Goal: Information Seeking & Learning: Understand process/instructions

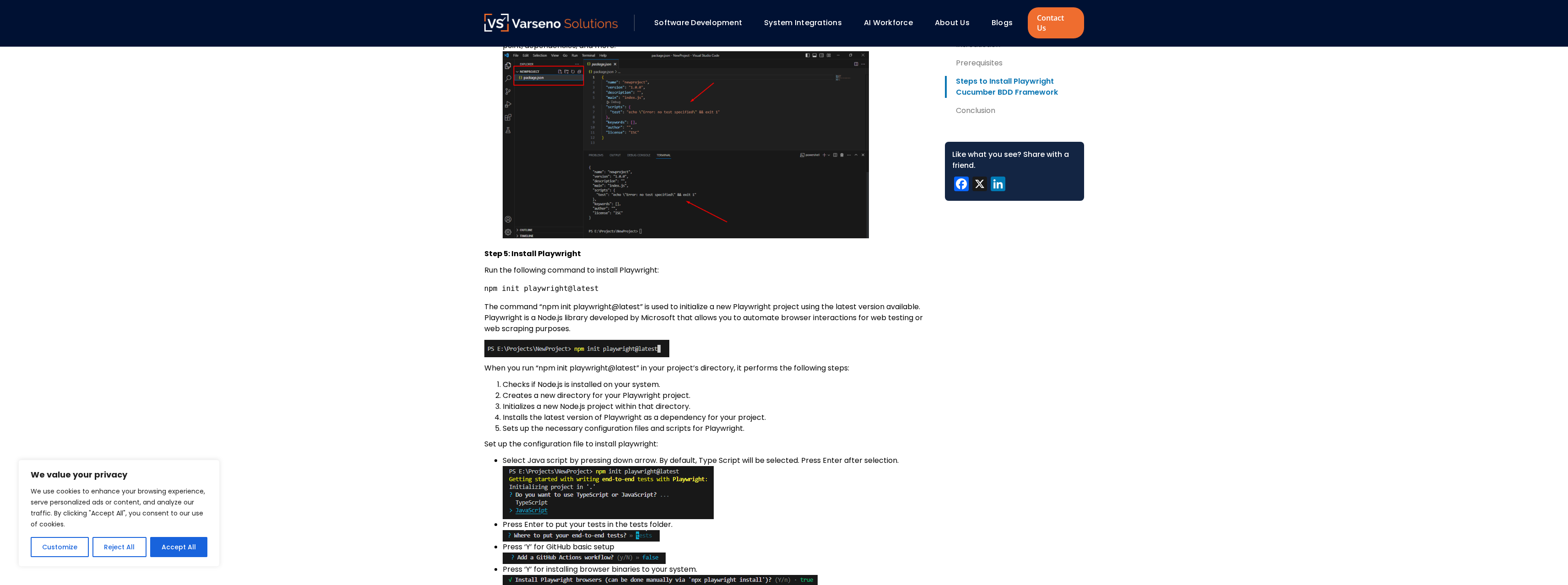
scroll to position [1739, 0]
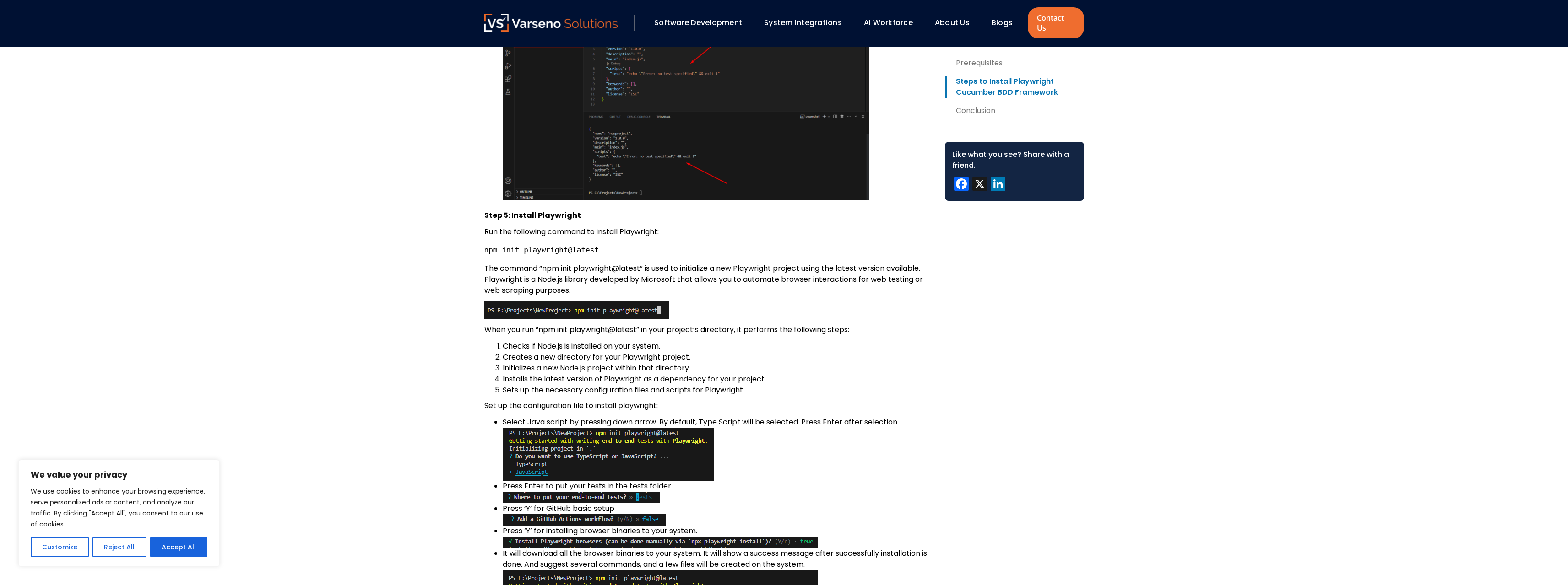
click at [174, 546] on button "Accept All" at bounding box center [178, 547] width 57 height 20
checkbox input "true"
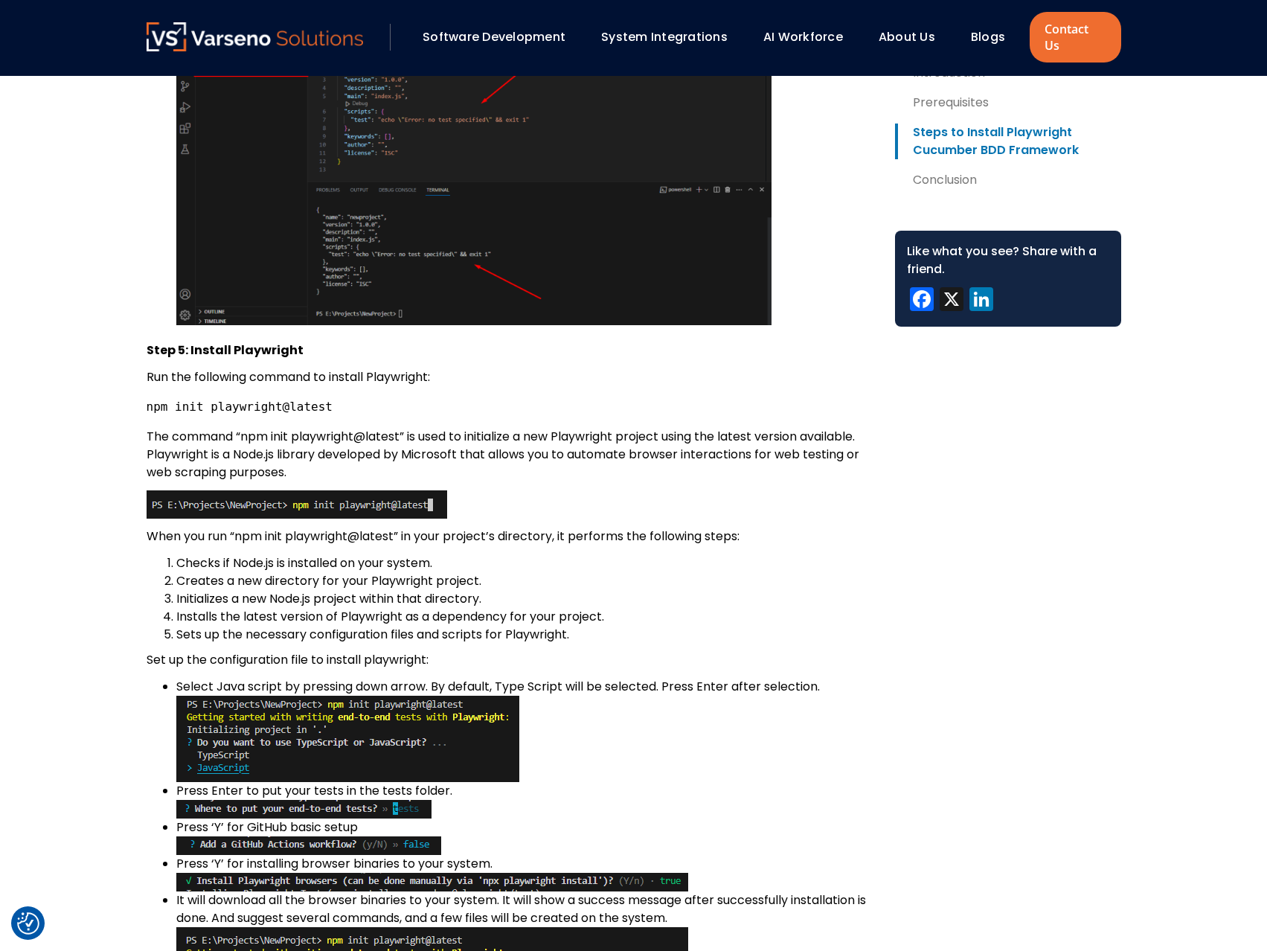
scroll to position [2901, 0]
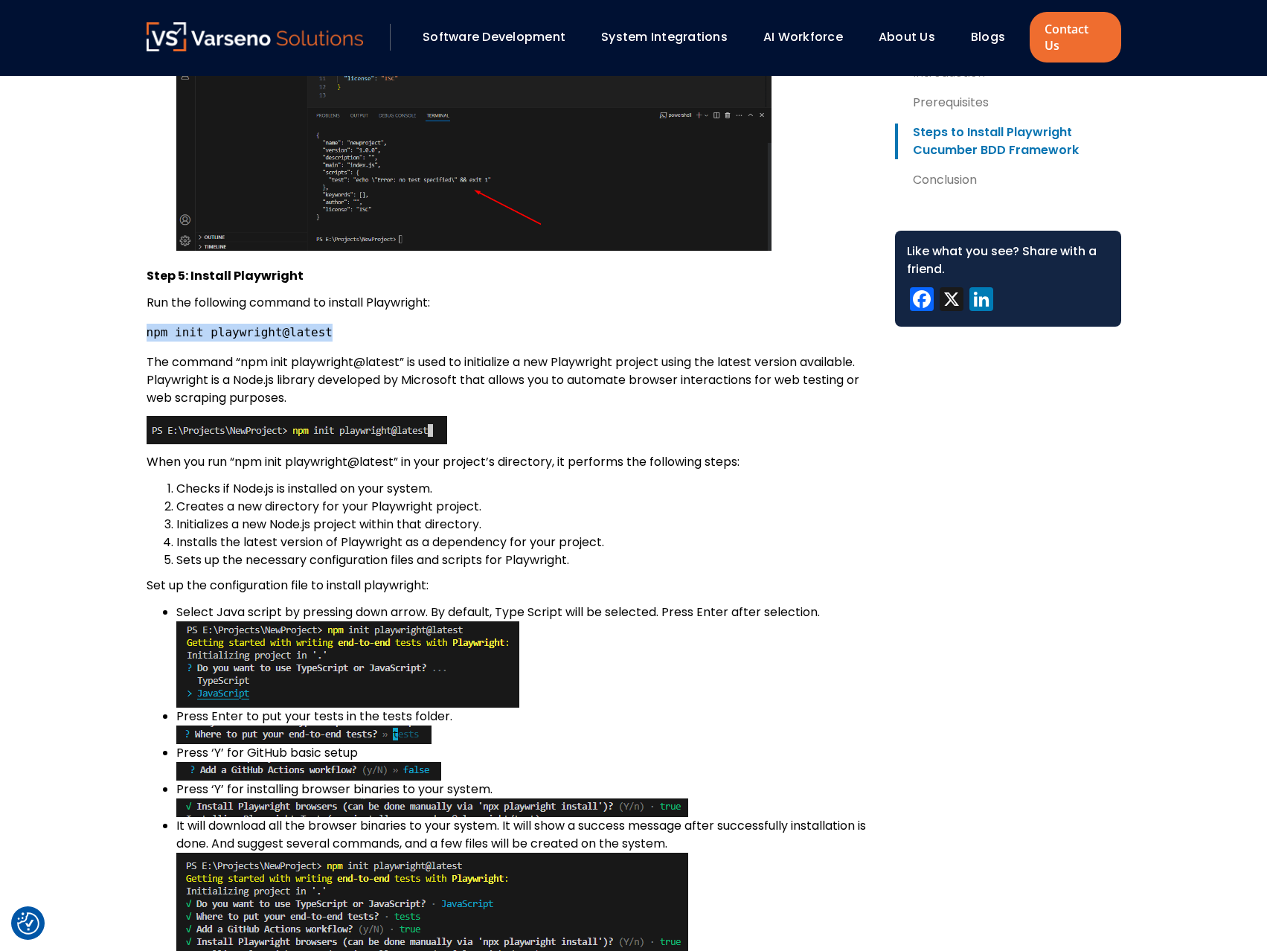
drag, startPoint x: 147, startPoint y: 320, endPoint x: 313, endPoint y: 317, distance: 166.7
click at [313, 325] on code "npm init playwright@latest" at bounding box center [240, 332] width 186 height 14
copy code "npm init playwright@latest"
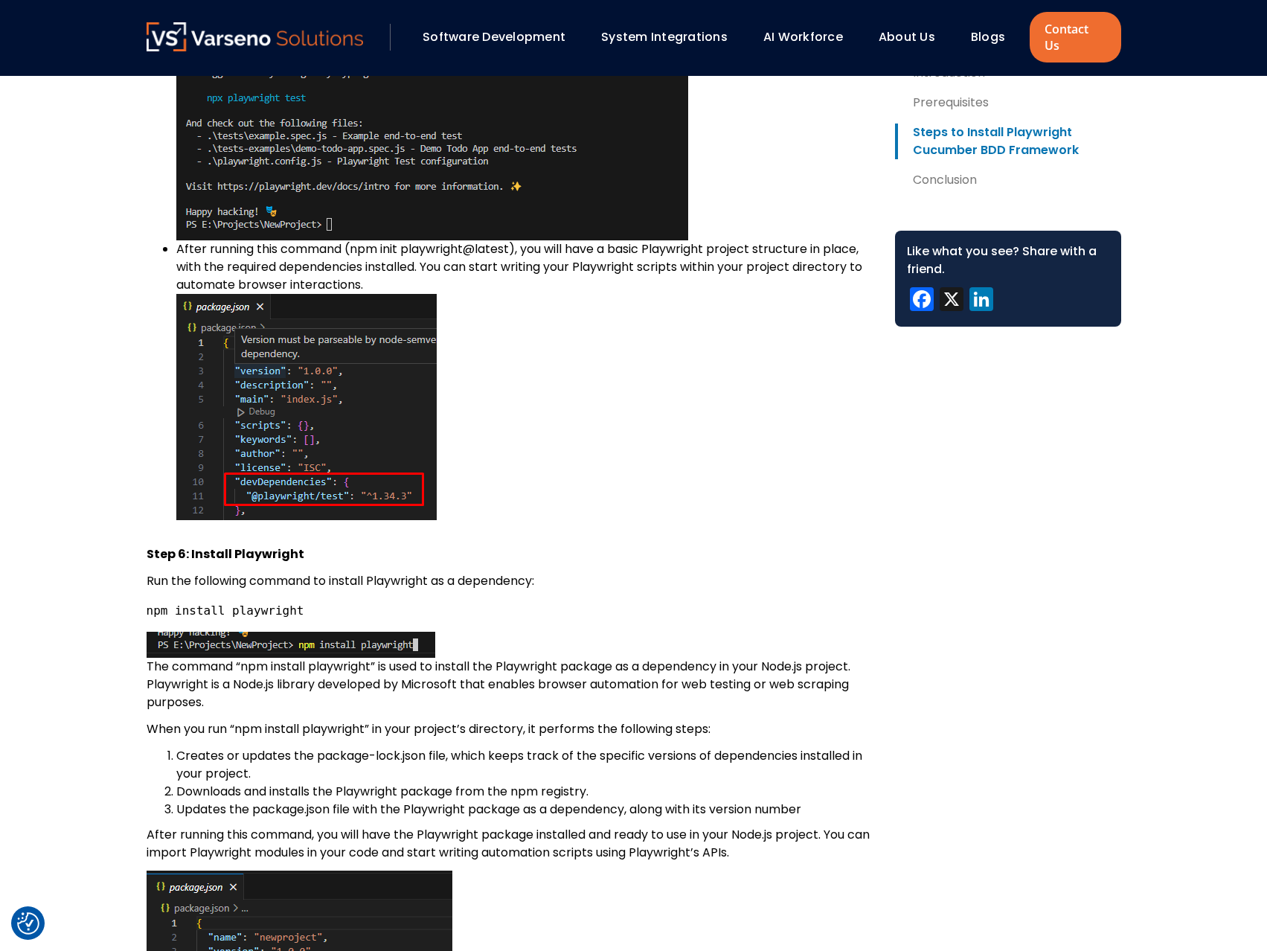
scroll to position [3943, 0]
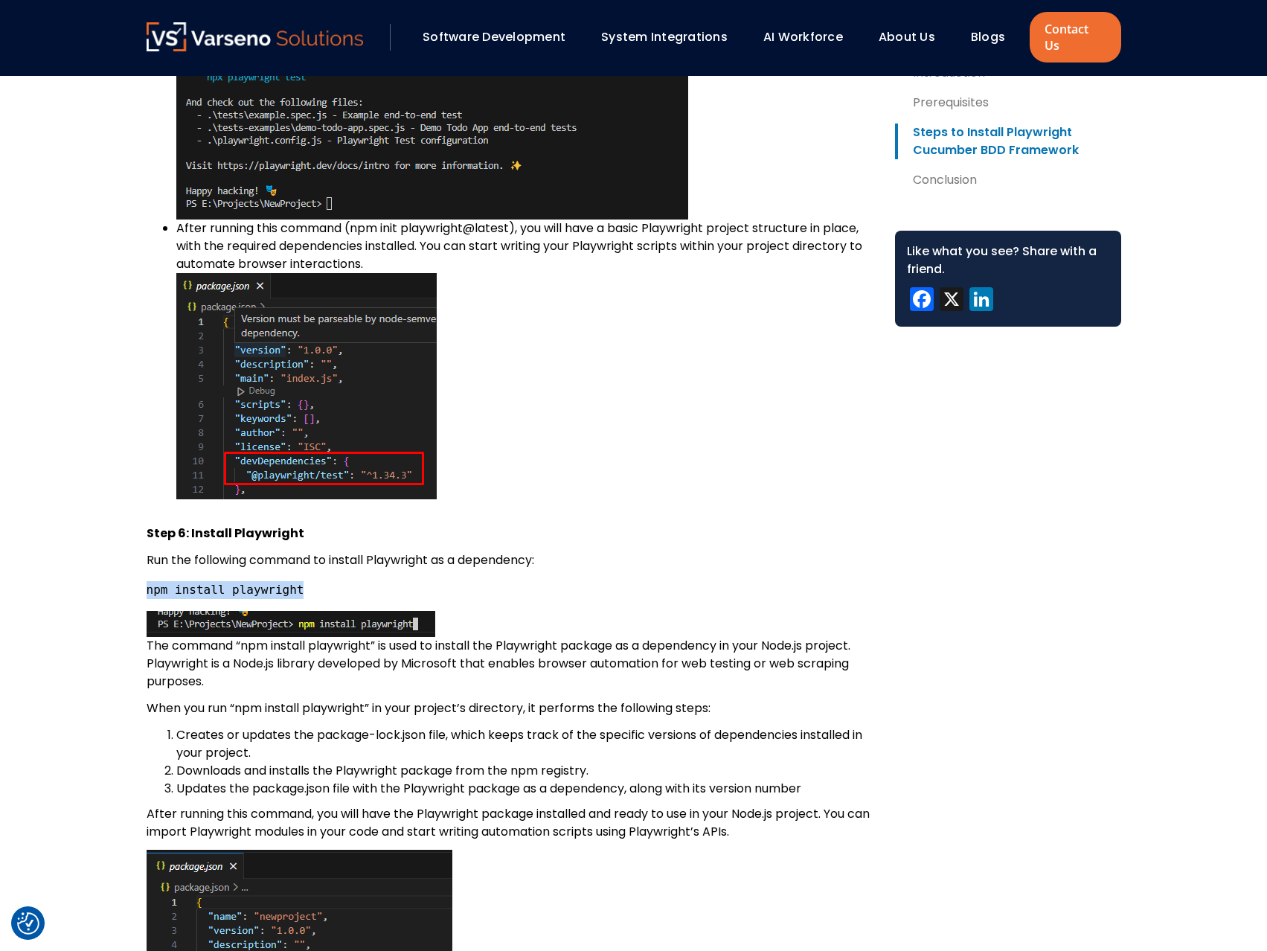
drag, startPoint x: 147, startPoint y: 570, endPoint x: 287, endPoint y: 571, distance: 140.6
click at [287, 582] on code "npm install playwright" at bounding box center [226, 589] width 158 height 14
copy code "npm install playwright"
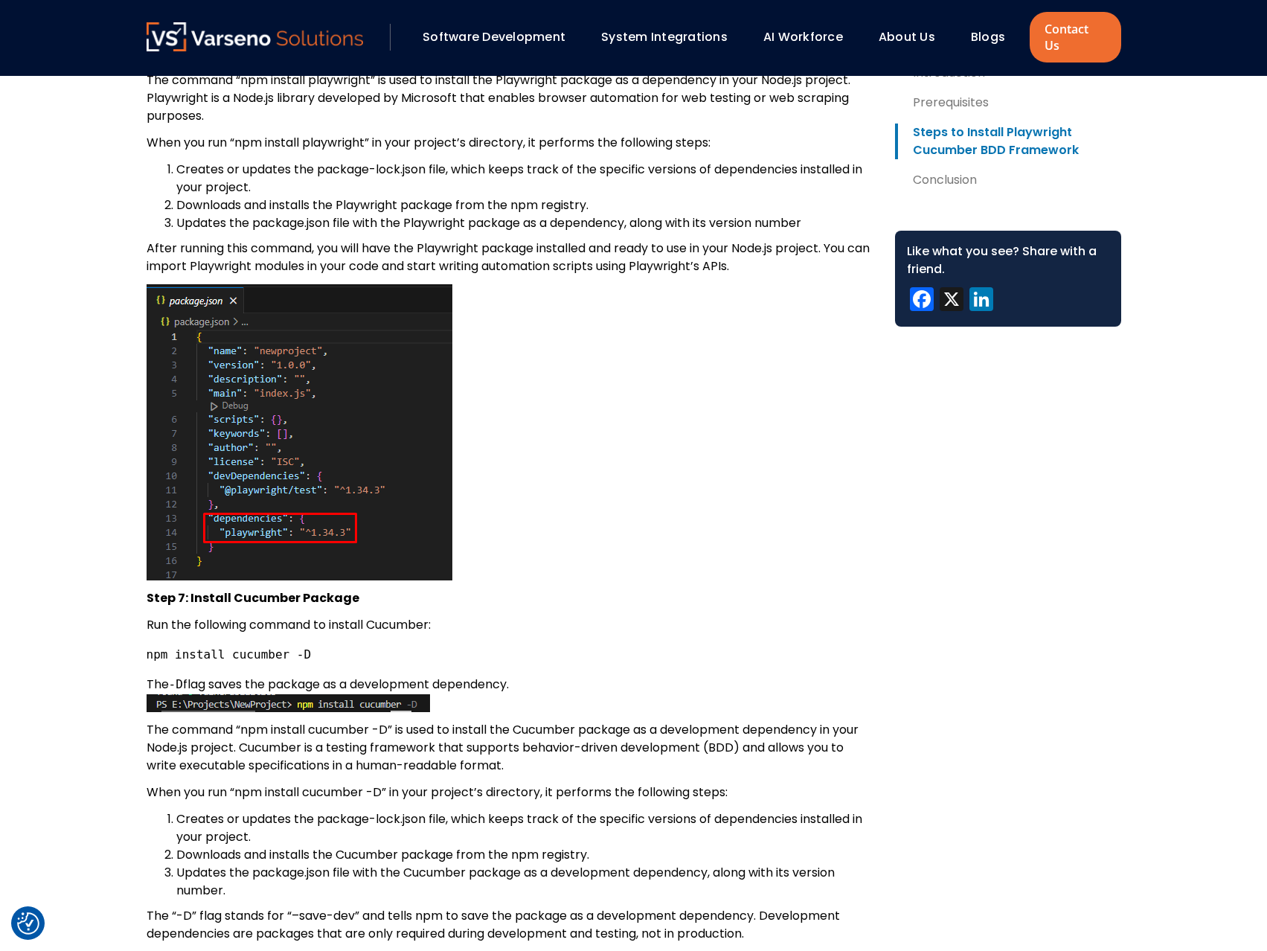
scroll to position [4538, 0]
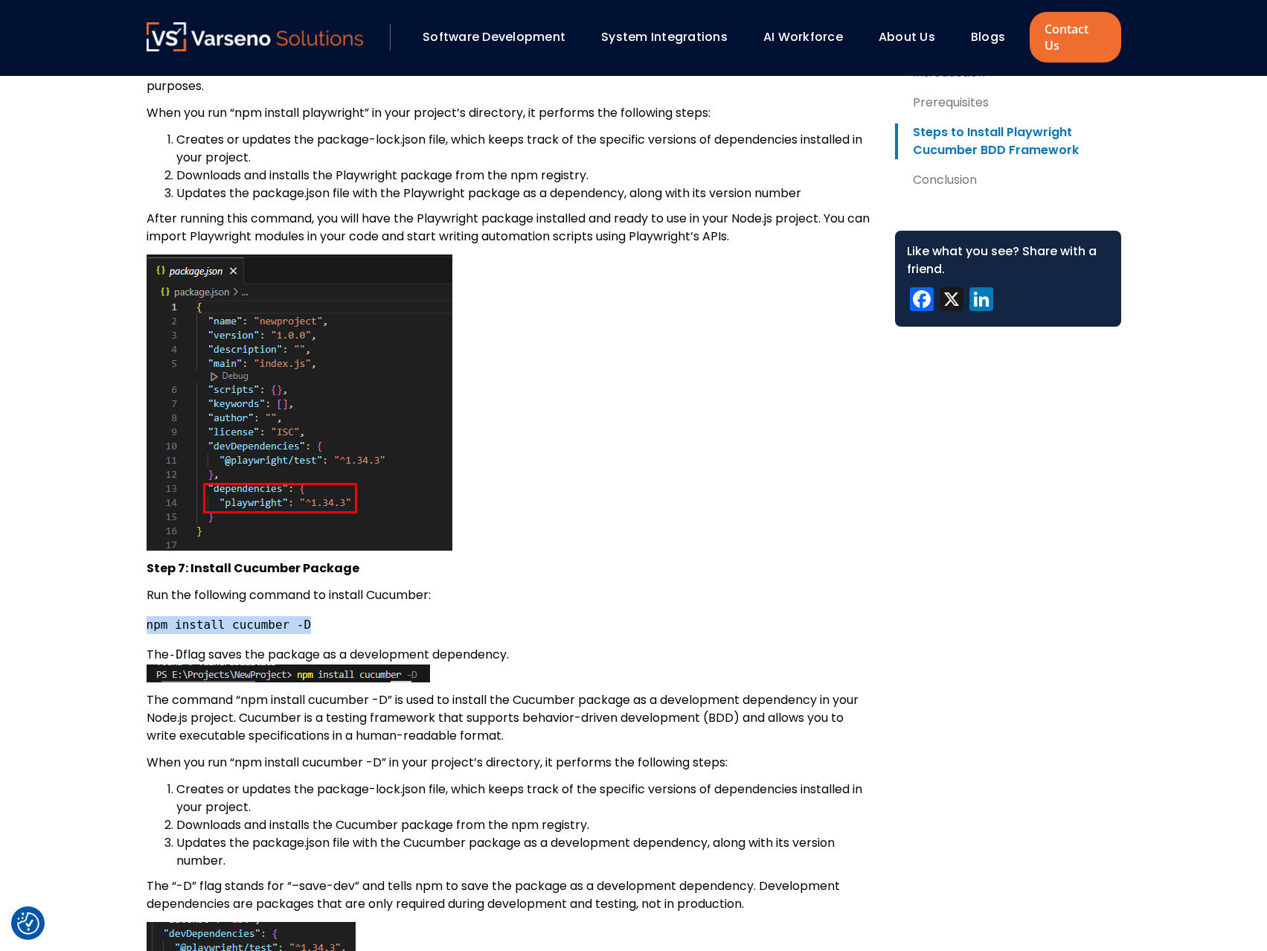
drag, startPoint x: 145, startPoint y: 606, endPoint x: 295, endPoint y: 609, distance: 149.6
copy code "npm install cucumber -D"
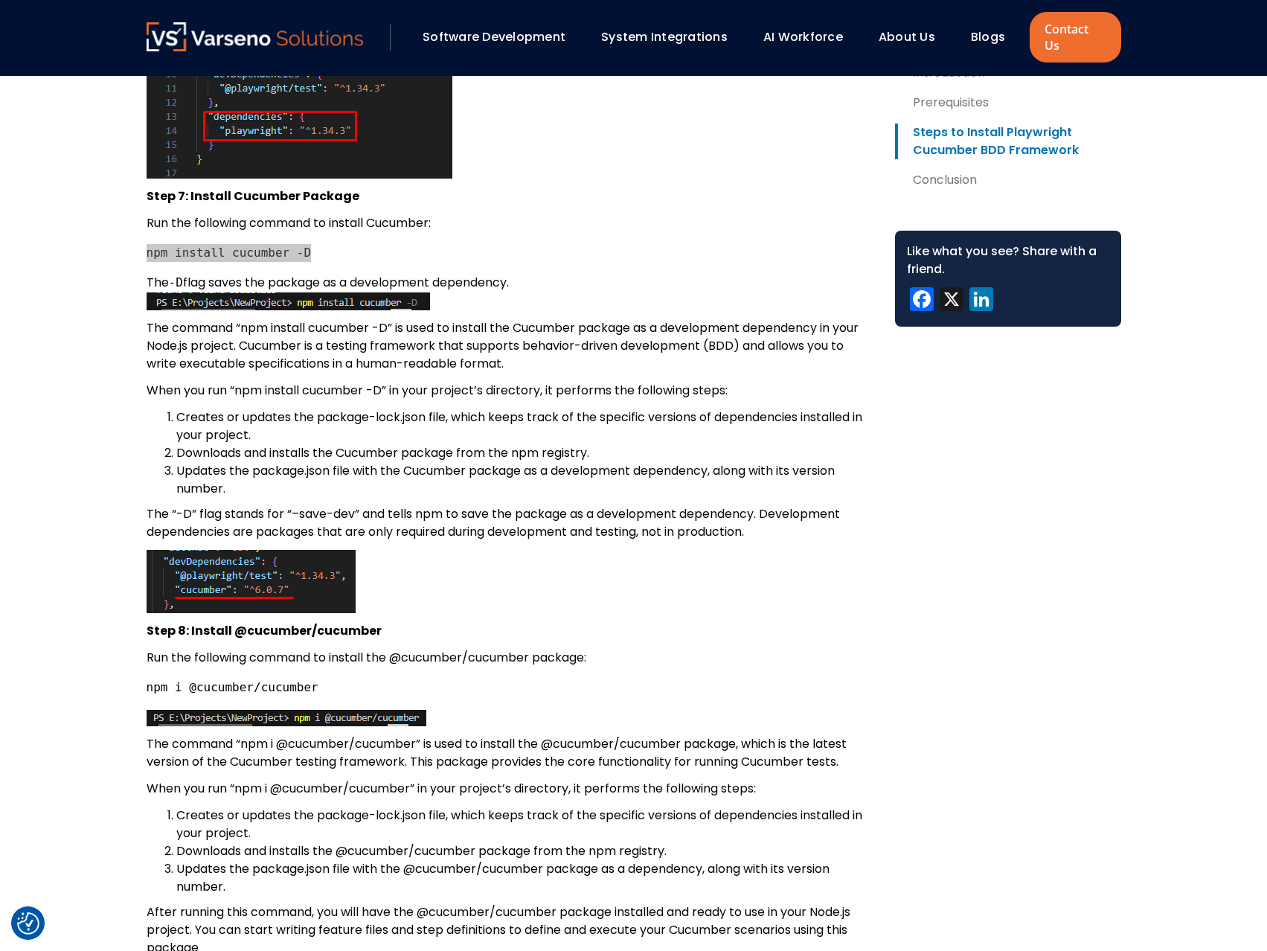
scroll to position [4984, 0]
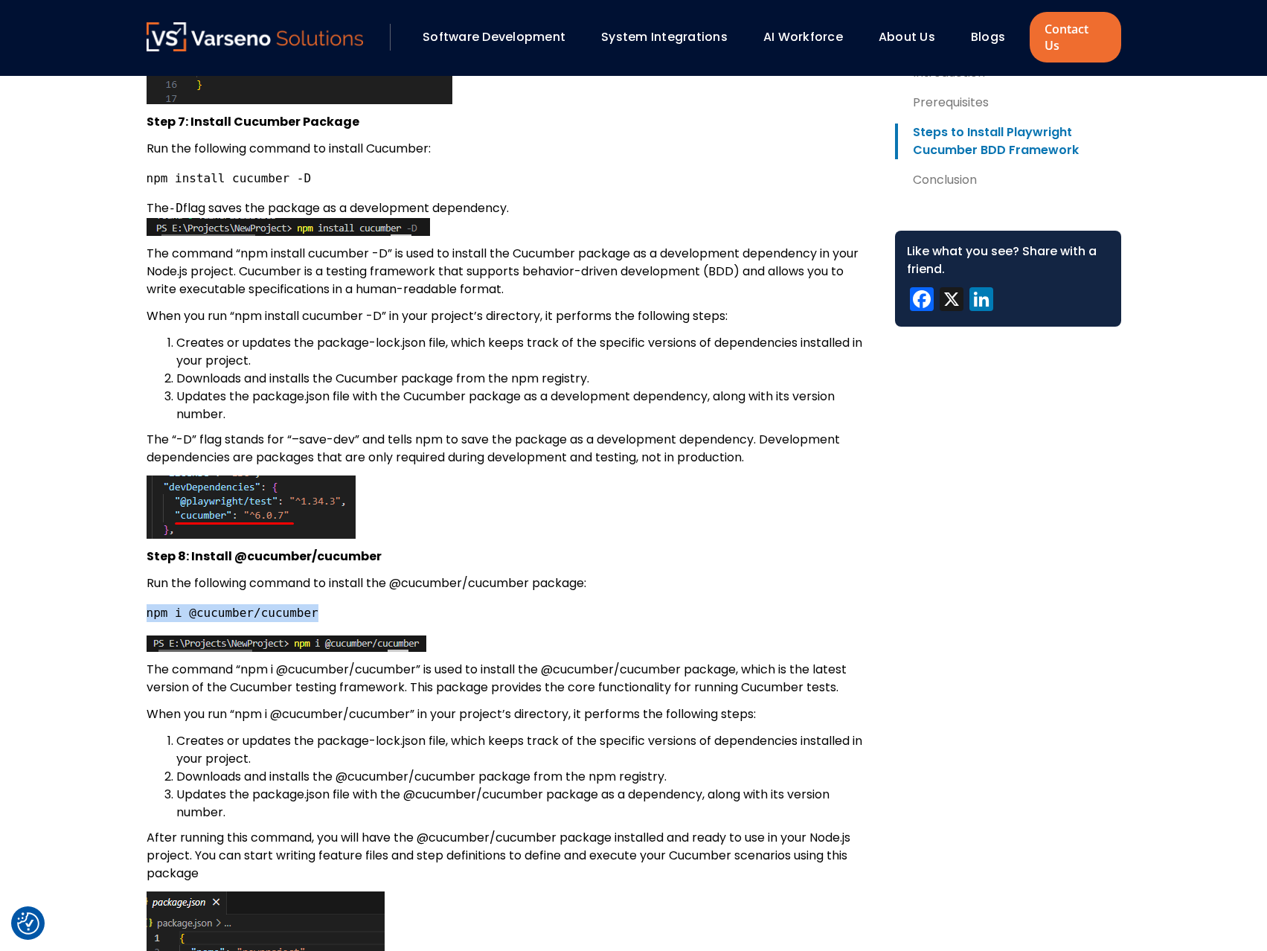
drag, startPoint x: 146, startPoint y: 600, endPoint x: 301, endPoint y: 603, distance: 154.8
click at [301, 604] on pre "npm i @cucumber/cucumber" at bounding box center [509, 613] width 725 height 18
copy code "npm i @cucumber/cucumber"
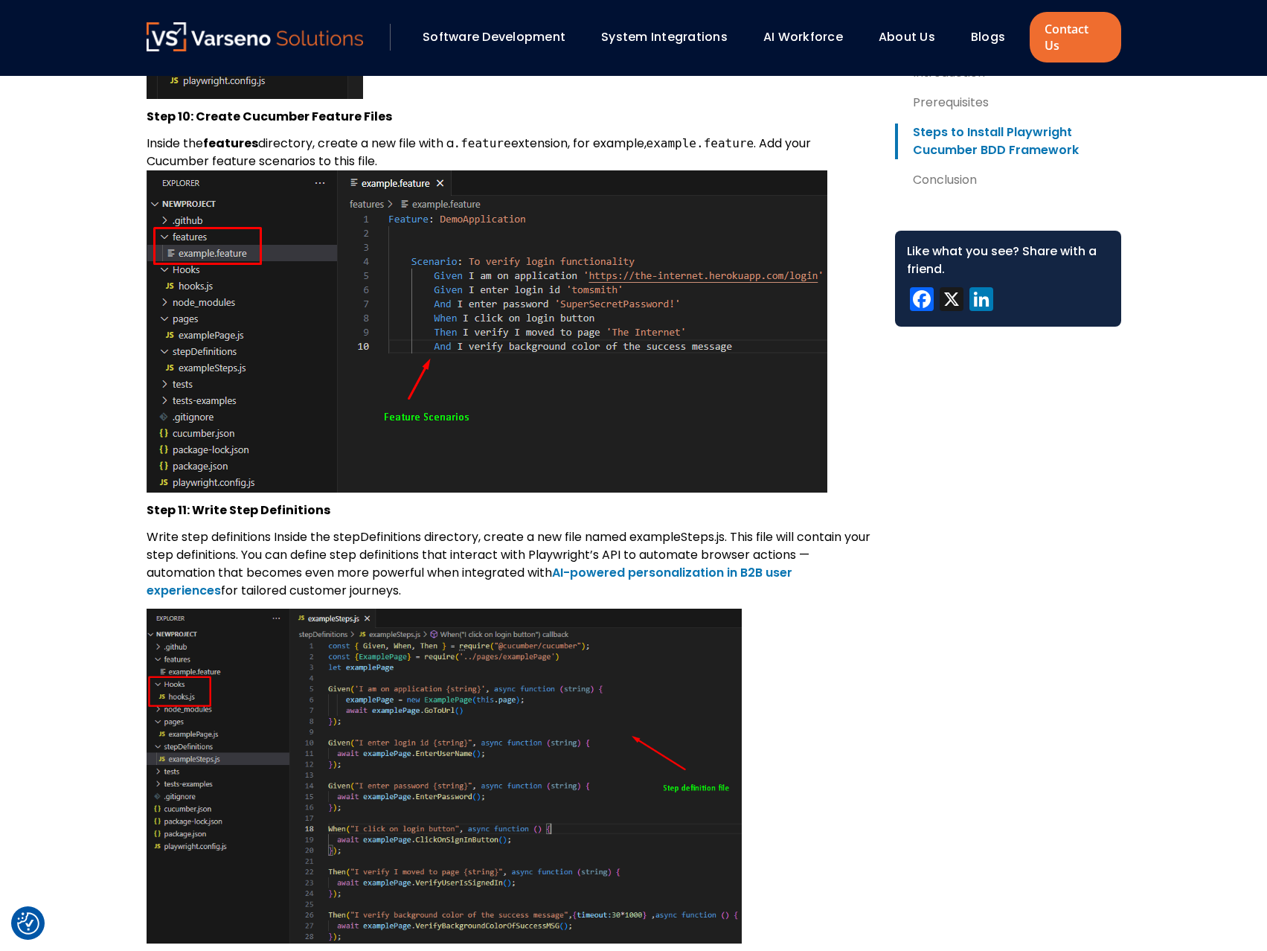
scroll to position [6621, 0]
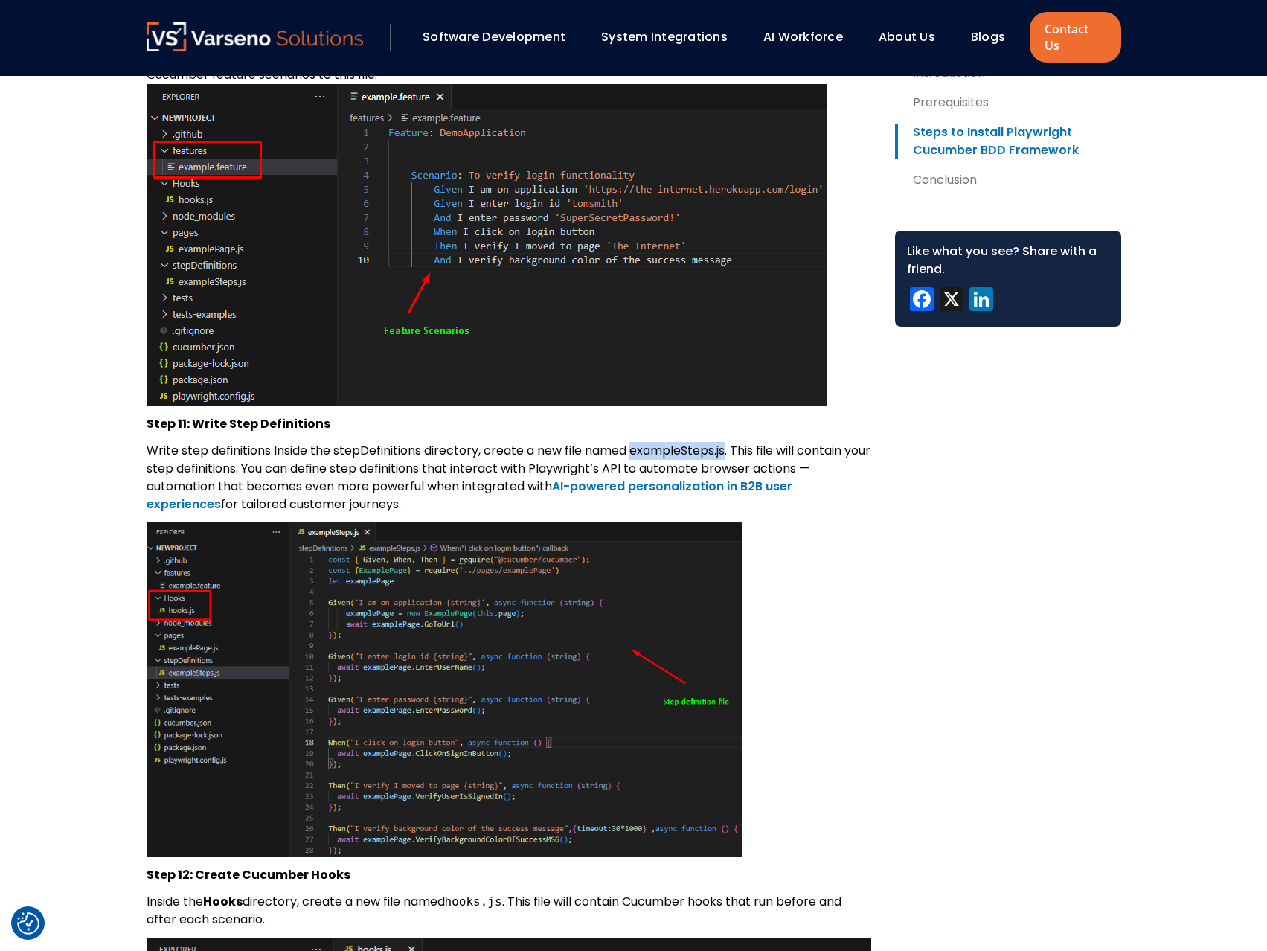
drag, startPoint x: 634, startPoint y: 435, endPoint x: 726, endPoint y: 434, distance: 92.2
click at [726, 442] on p "Write step definitions Inside the stepDefinitions directory, create a new file …" at bounding box center [509, 477] width 725 height 71
copy p "exampleSteps.js"
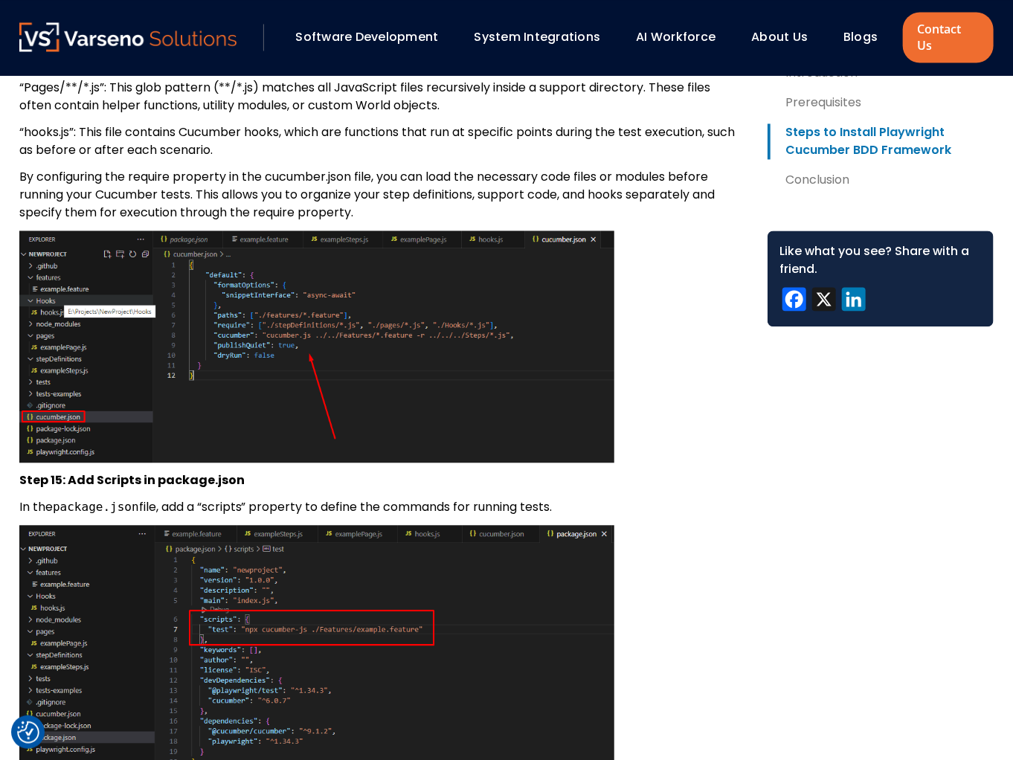
scroll to position [8986, 0]
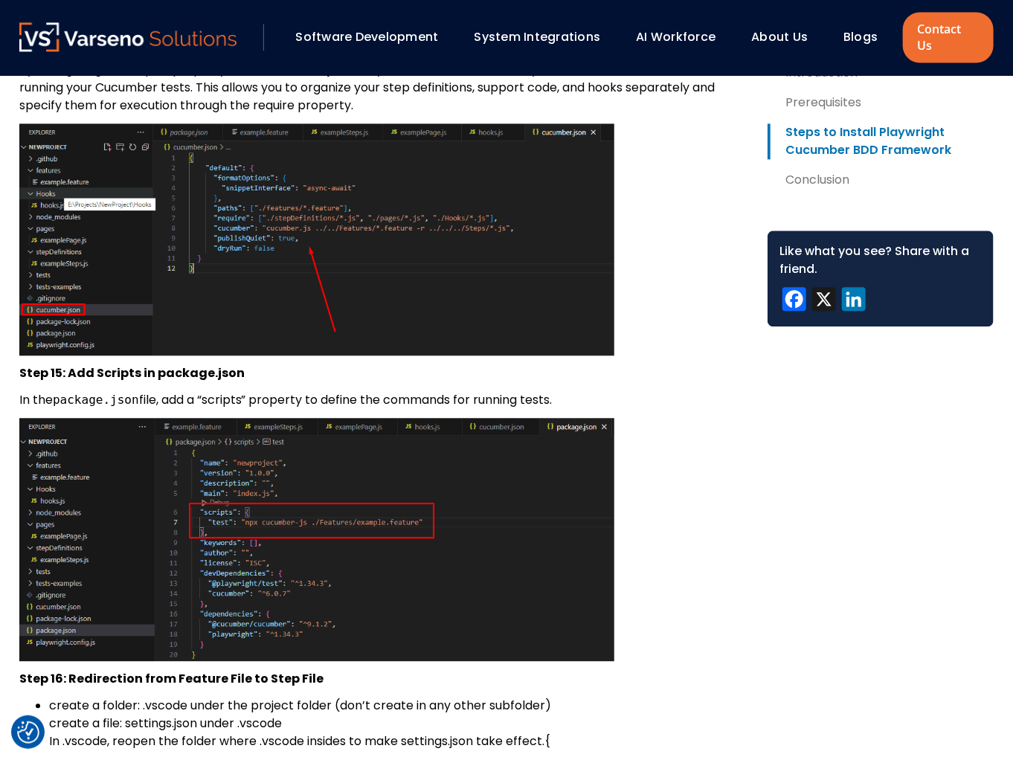
click at [243, 521] on img at bounding box center [316, 539] width 595 height 243
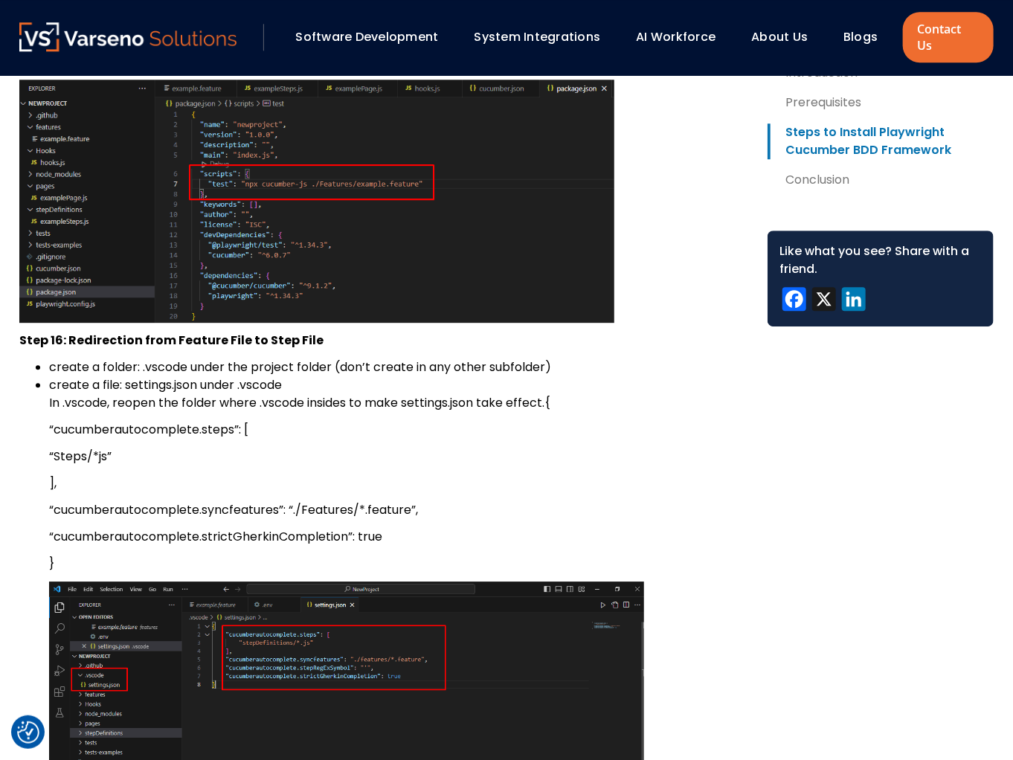
scroll to position [9403, 0]
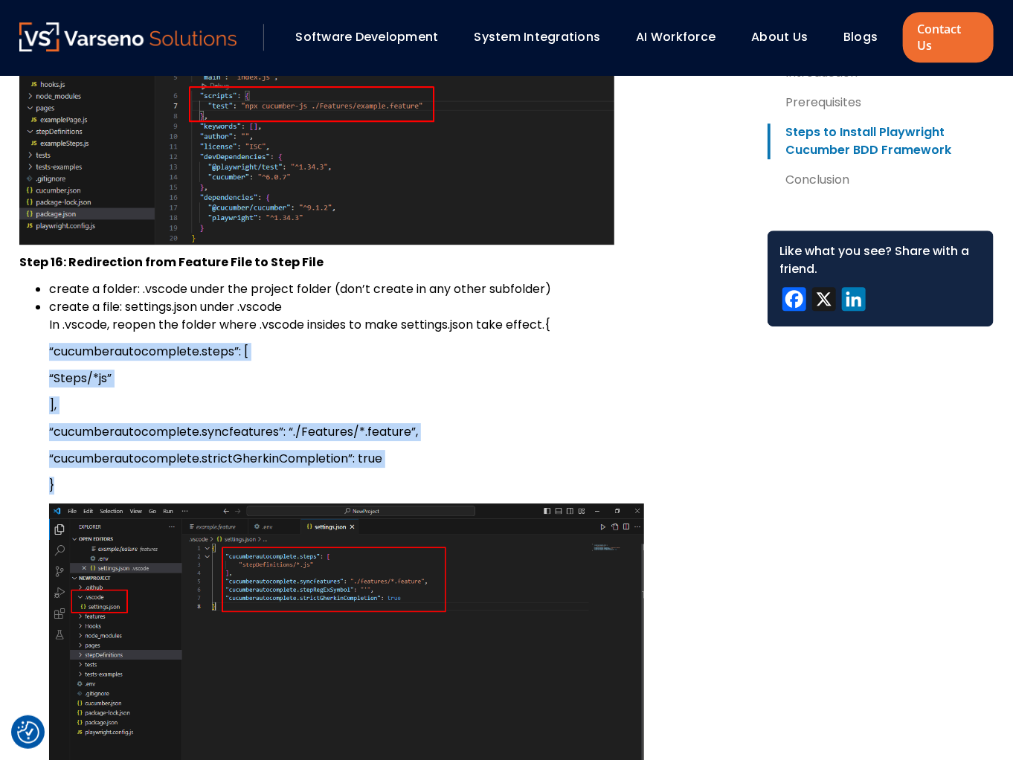
drag, startPoint x: 53, startPoint y: 473, endPoint x: 548, endPoint y: 313, distance: 520.6
click at [548, 313] on li "create a file: settings.json under .vscode In .vscode, reopen the folder where …" at bounding box center [396, 534] width 695 height 472
copy li "{ “cucumberautocomplete.steps”: [ “Steps/*js” ], “cucumberautocomplete.syncfeat…"
click at [428, 615] on img at bounding box center [346, 637] width 595 height 266
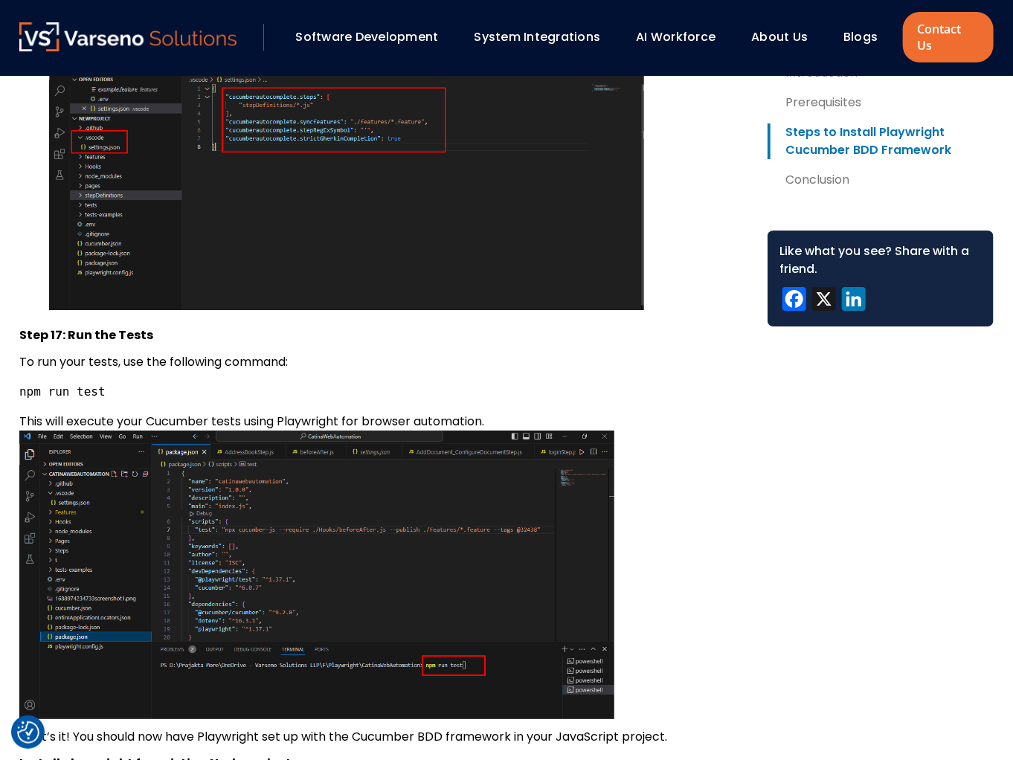
scroll to position [9879, 0]
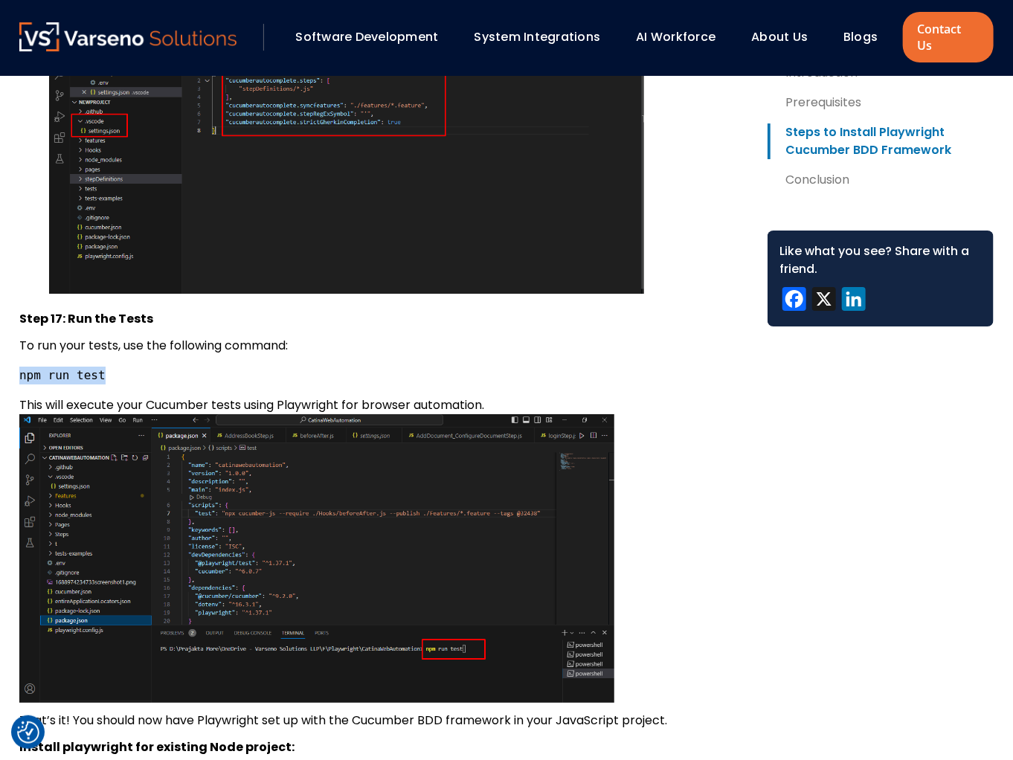
drag, startPoint x: 18, startPoint y: 361, endPoint x: 95, endPoint y: 364, distance: 77.4
copy code "npm run test"
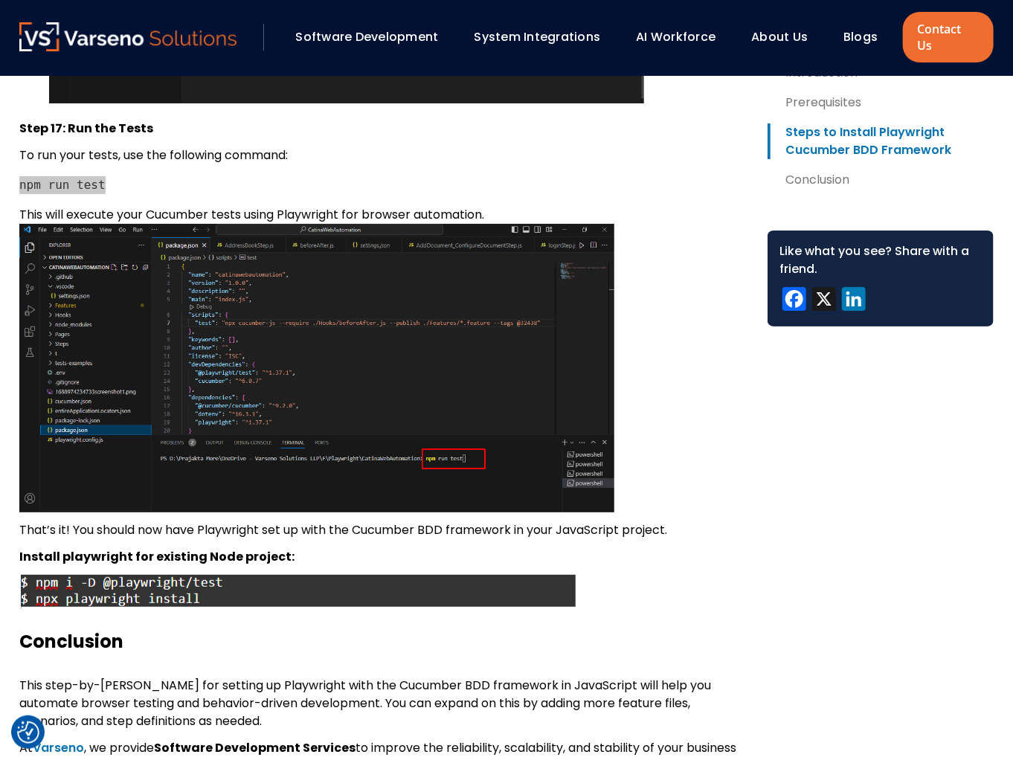
scroll to position [10043, 0]
